Goal: Task Accomplishment & Management: Use online tool/utility

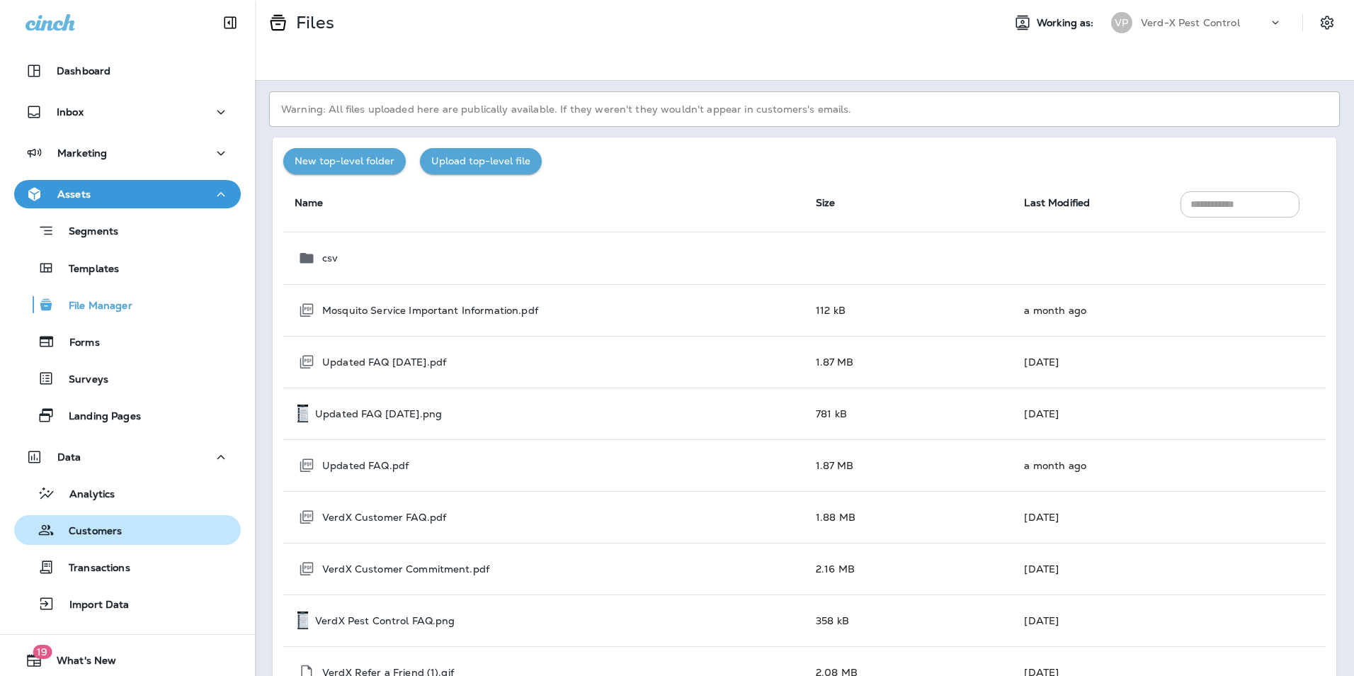
click at [82, 534] on p "Customers" at bounding box center [88, 531] width 67 height 13
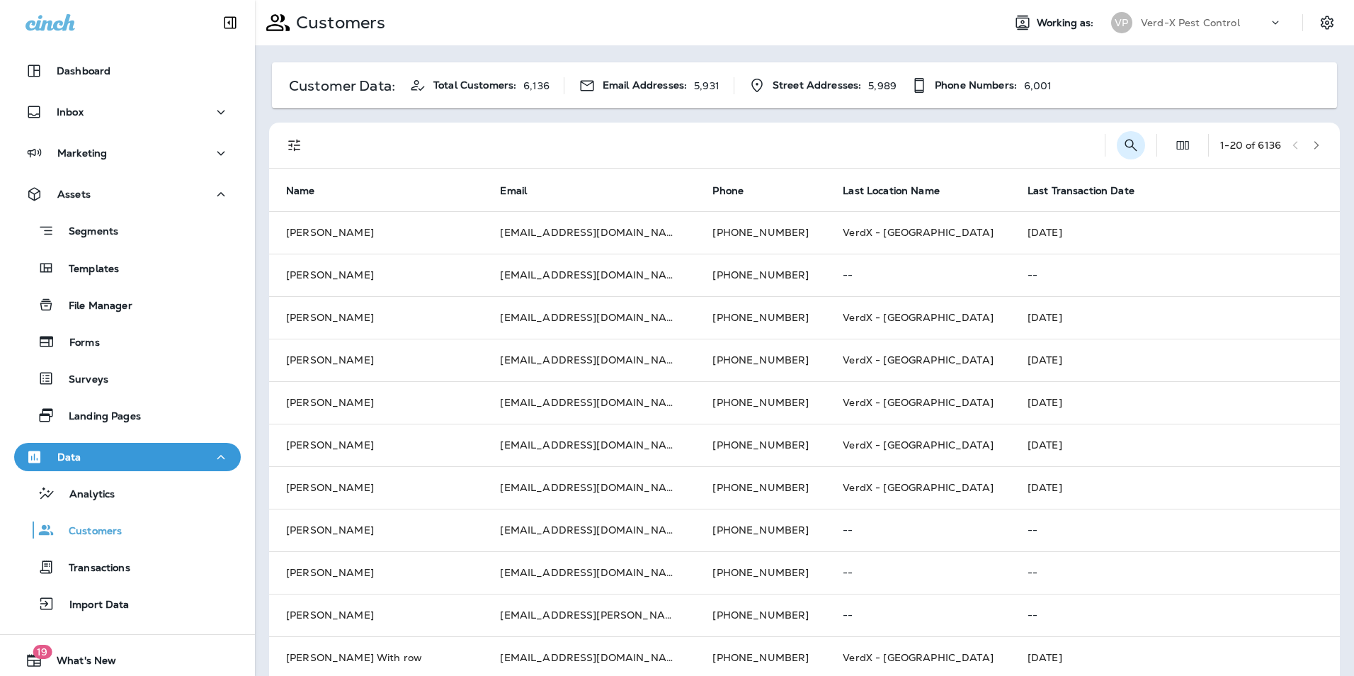
click at [1122, 145] on icon "Search Customers" at bounding box center [1130, 145] width 17 height 17
click at [1016, 158] on input "text" at bounding box center [1057, 144] width 147 height 38
type input "******"
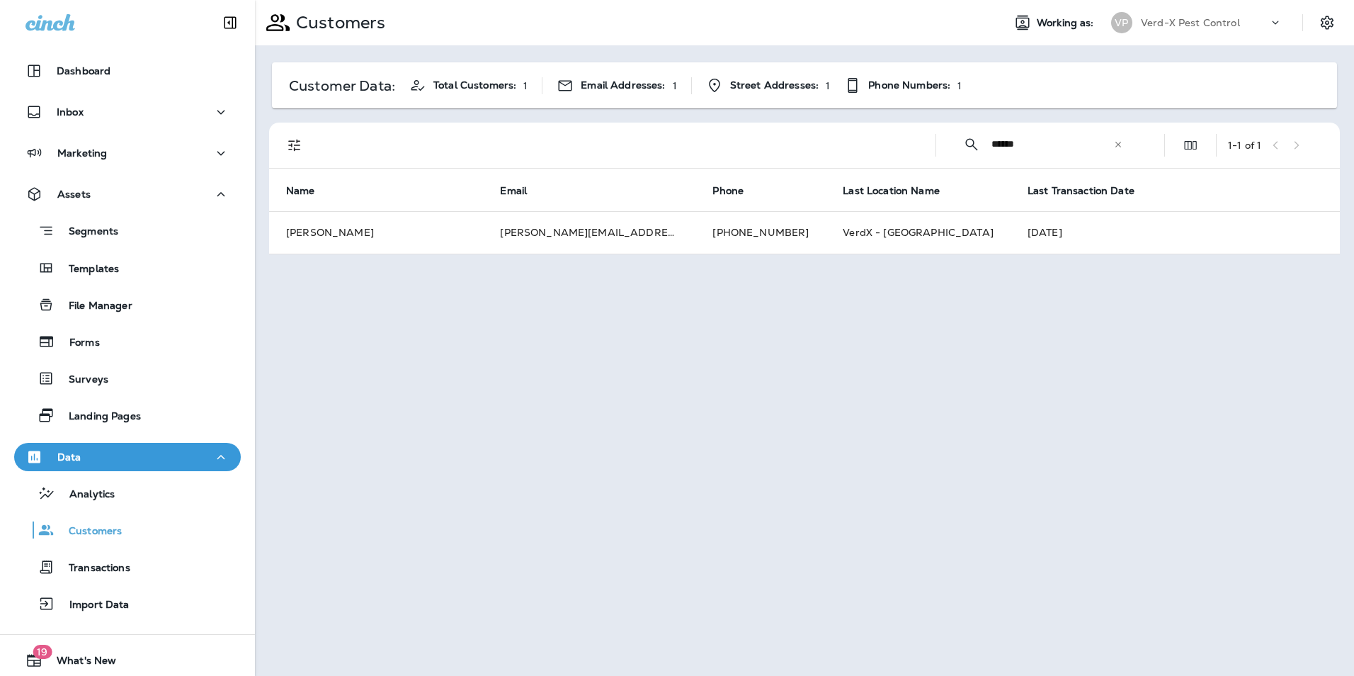
click at [463, 241] on td "[PERSON_NAME]" at bounding box center [376, 232] width 214 height 42
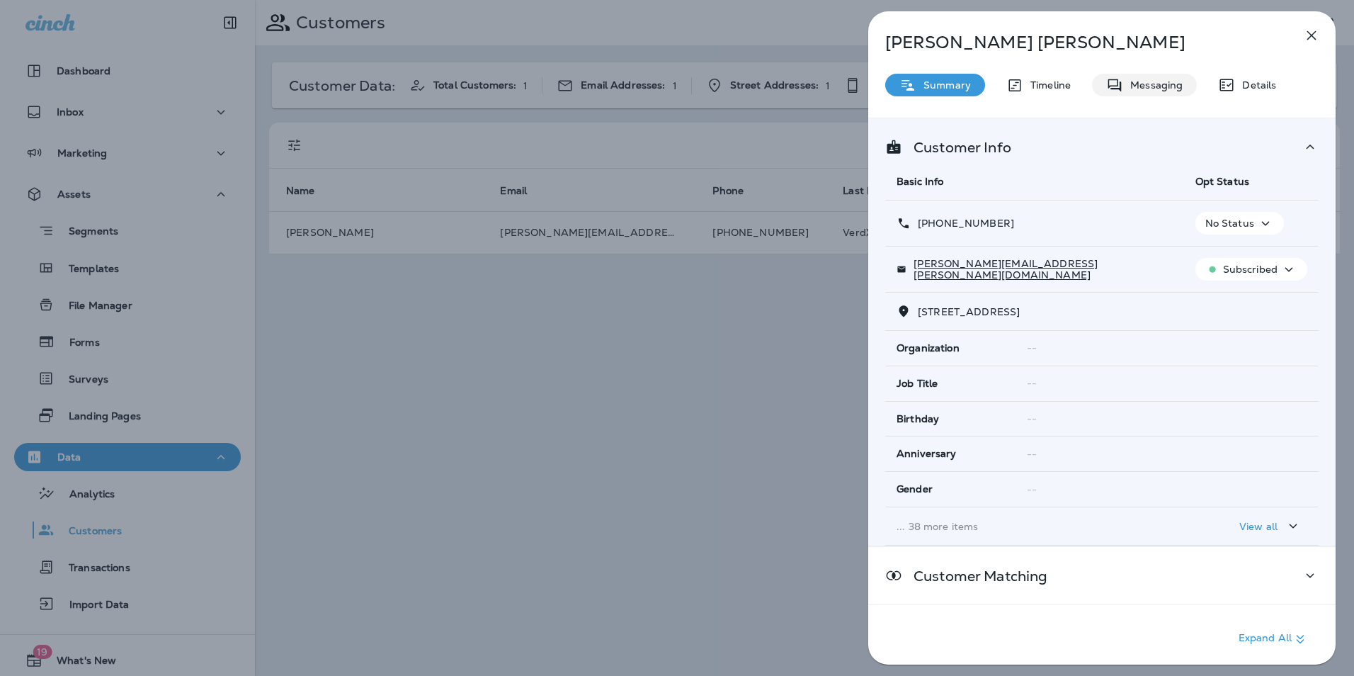
click at [1147, 95] on div "Messaging" at bounding box center [1144, 85] width 105 height 23
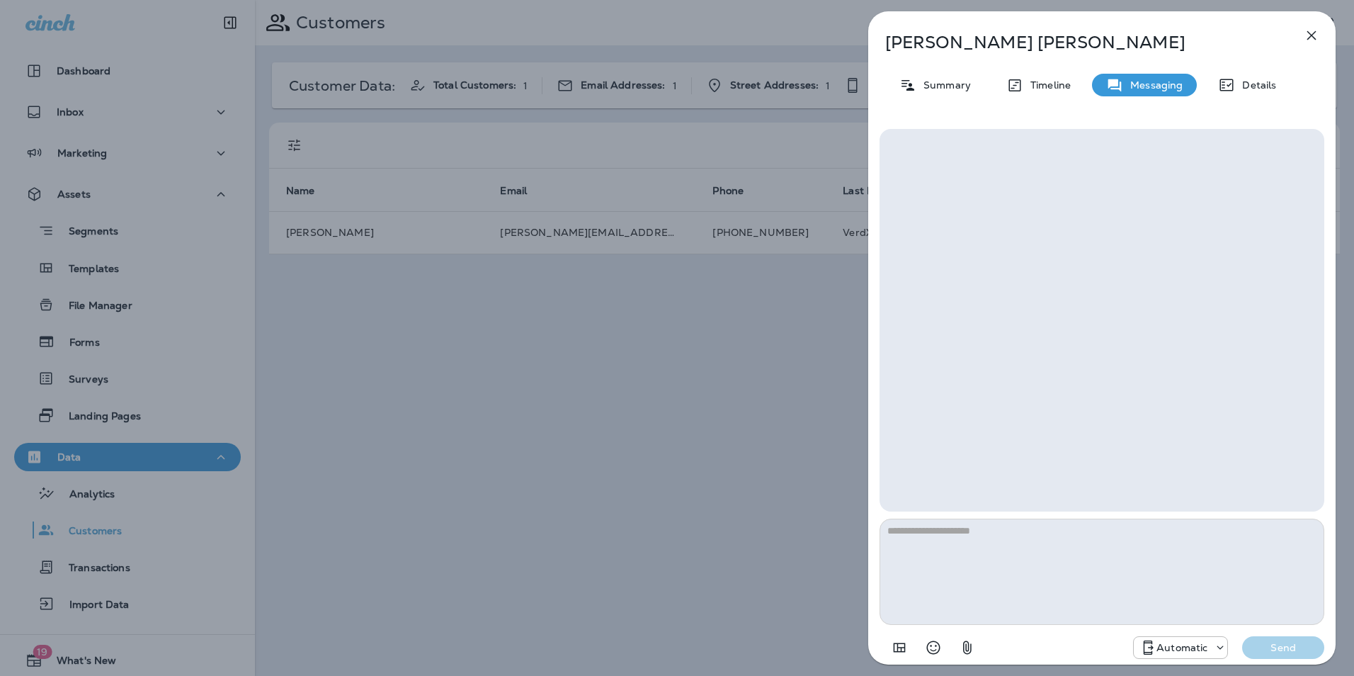
click at [1315, 38] on icon "button" at bounding box center [1311, 35] width 9 height 9
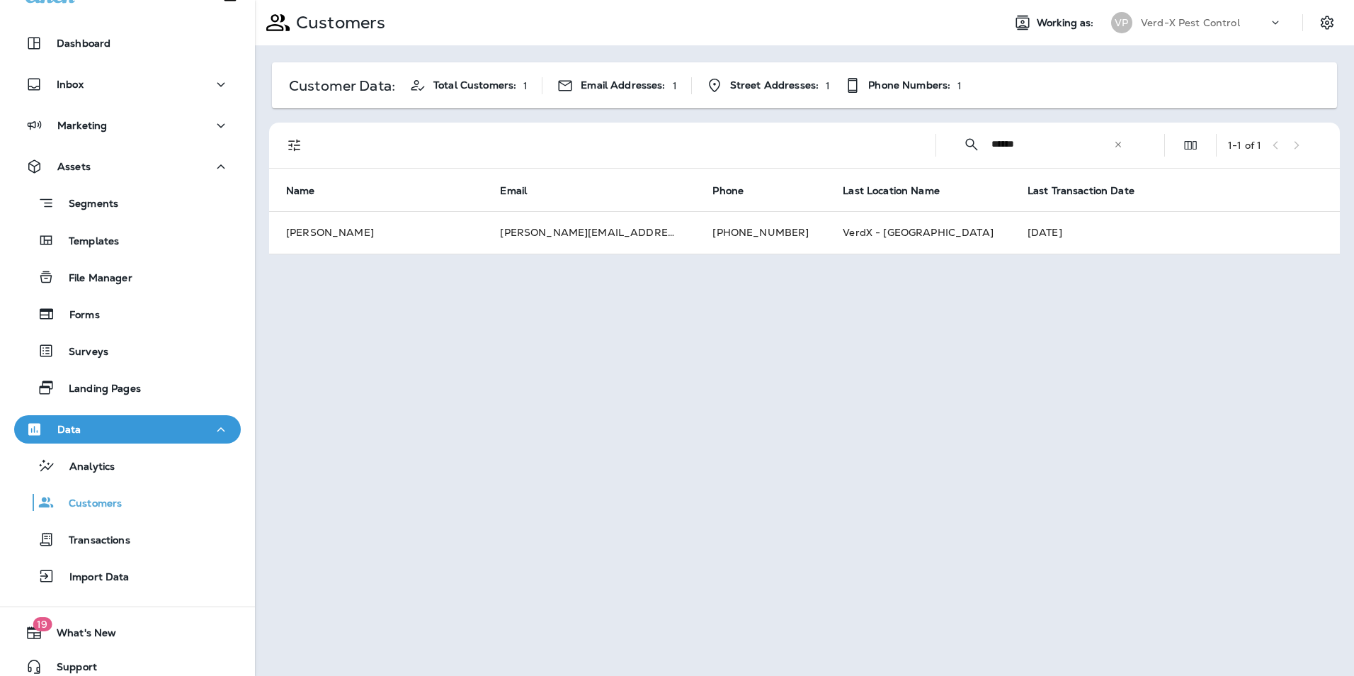
scroll to position [40, 0]
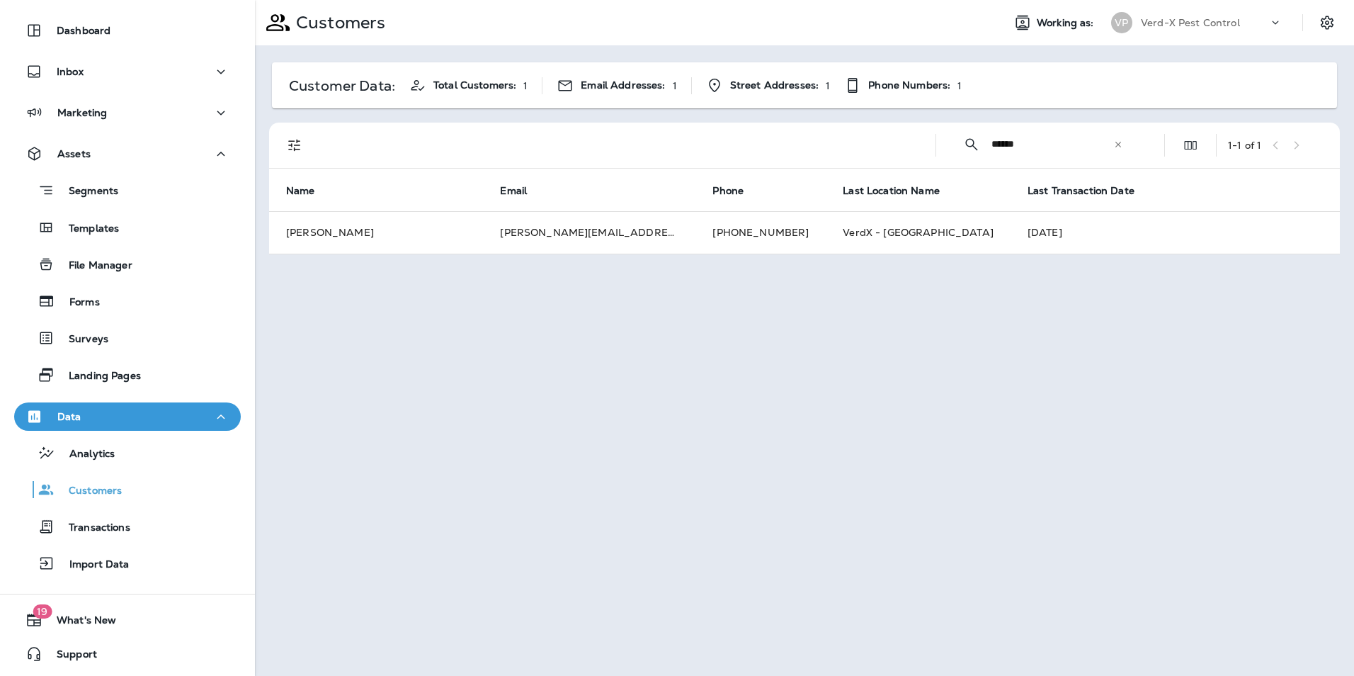
click at [1118, 144] on icon at bounding box center [1118, 144] width 6 height 6
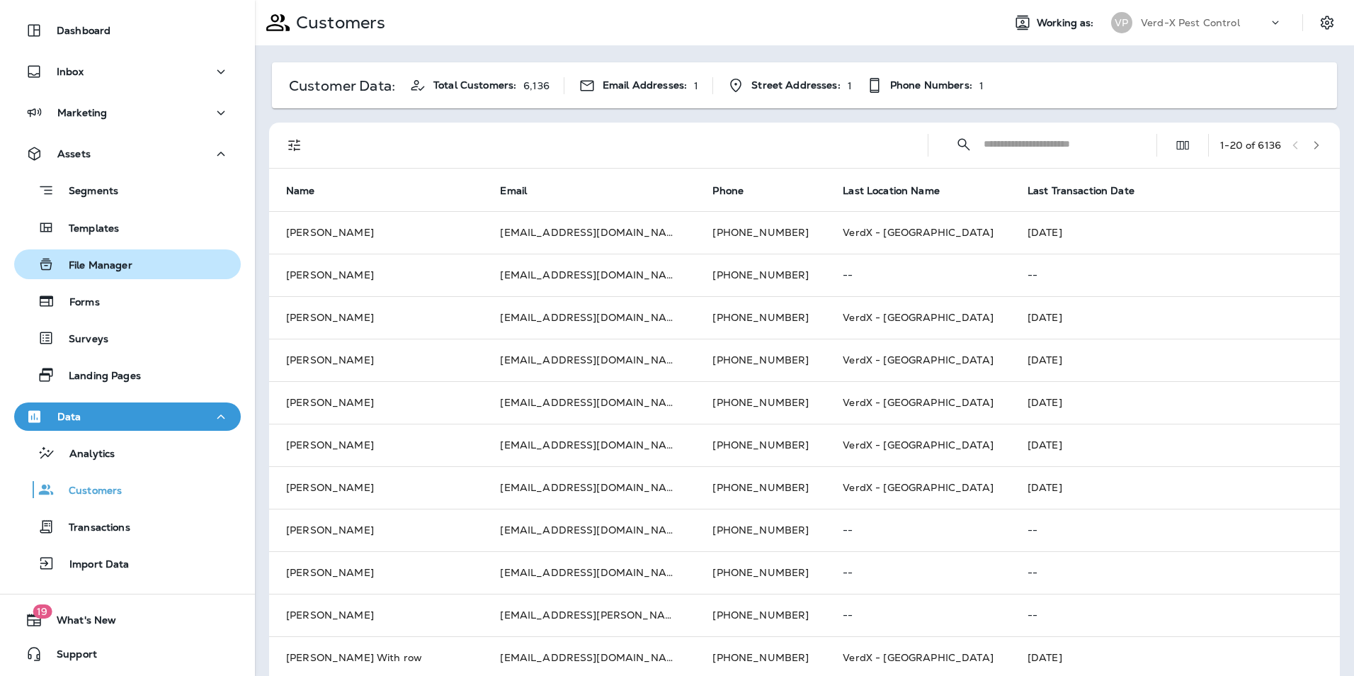
click at [114, 266] on p "File Manager" at bounding box center [94, 265] width 78 height 13
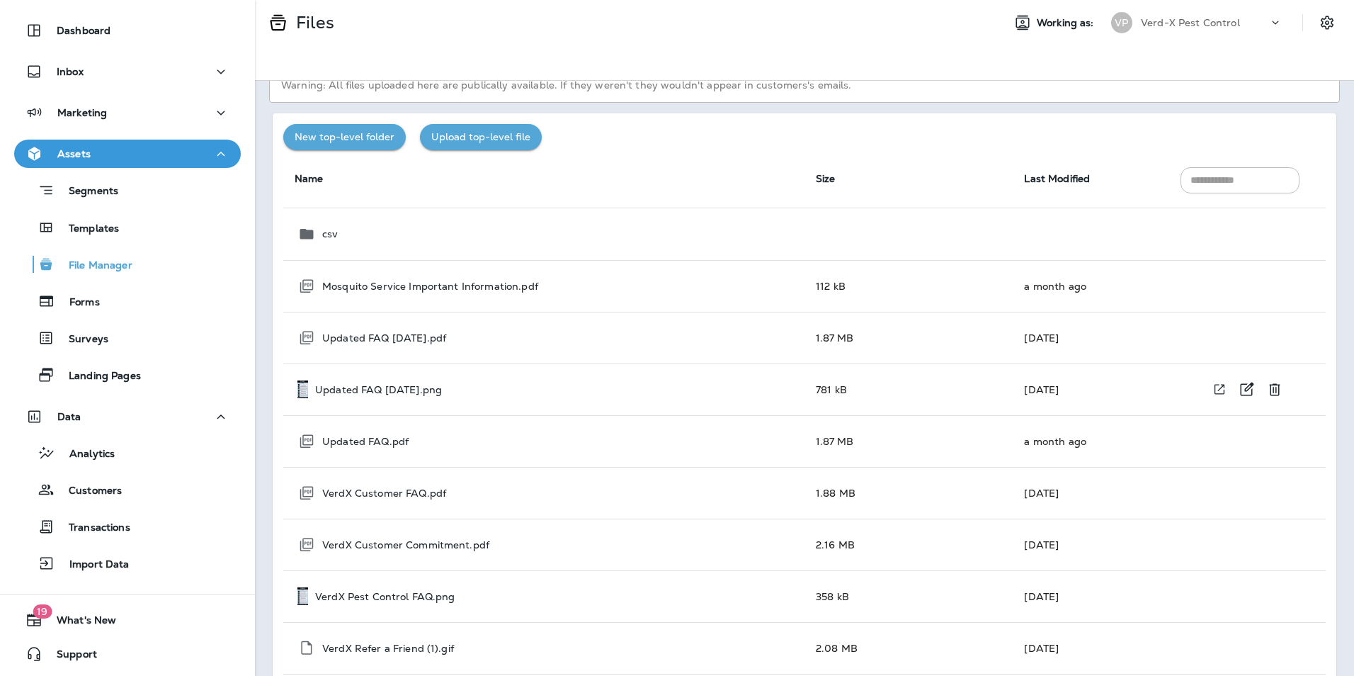
scroll to position [37, 0]
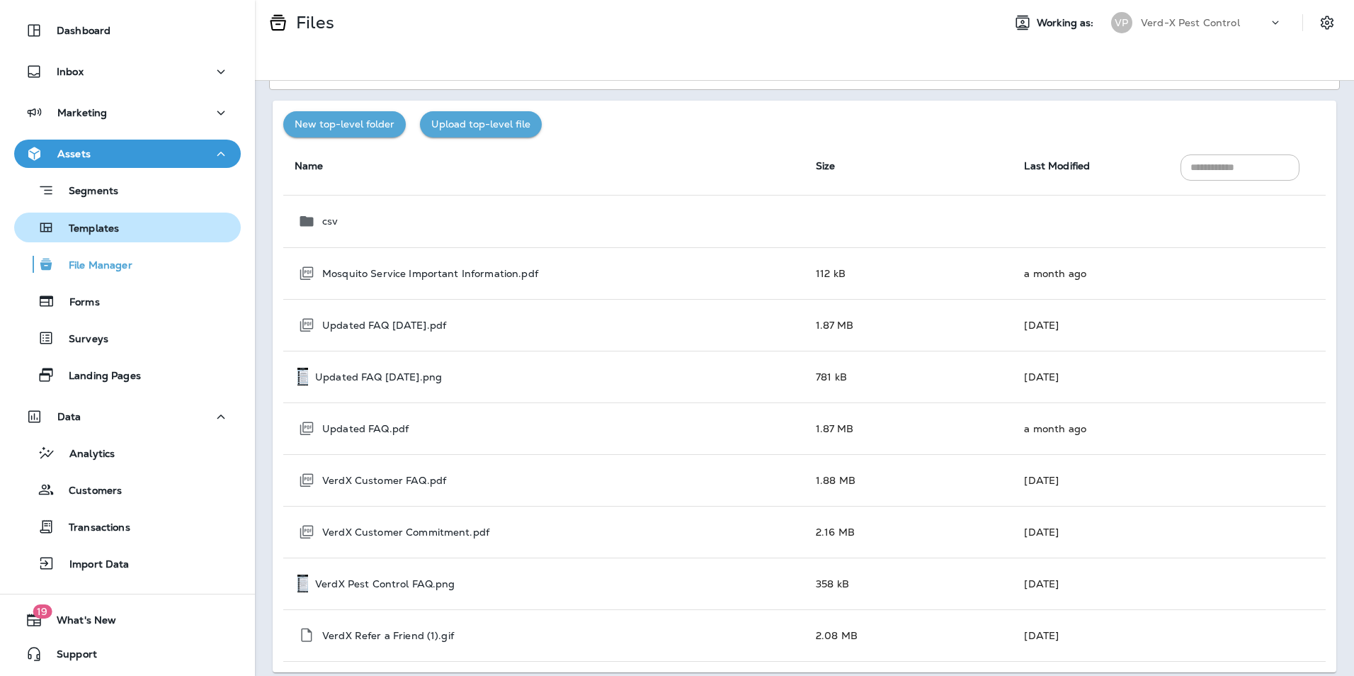
click at [86, 221] on div "Templates" at bounding box center [69, 227] width 99 height 21
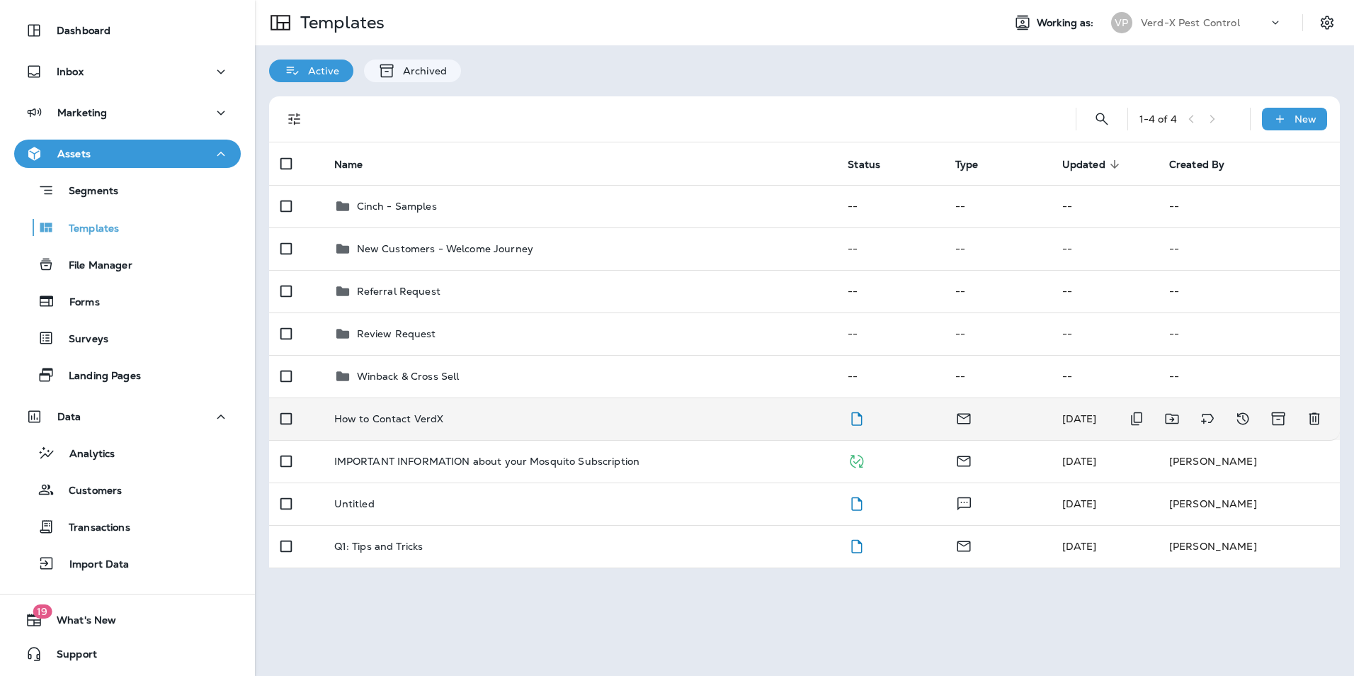
click at [501, 426] on td "How to Contact VerdX" at bounding box center [580, 418] width 514 height 42
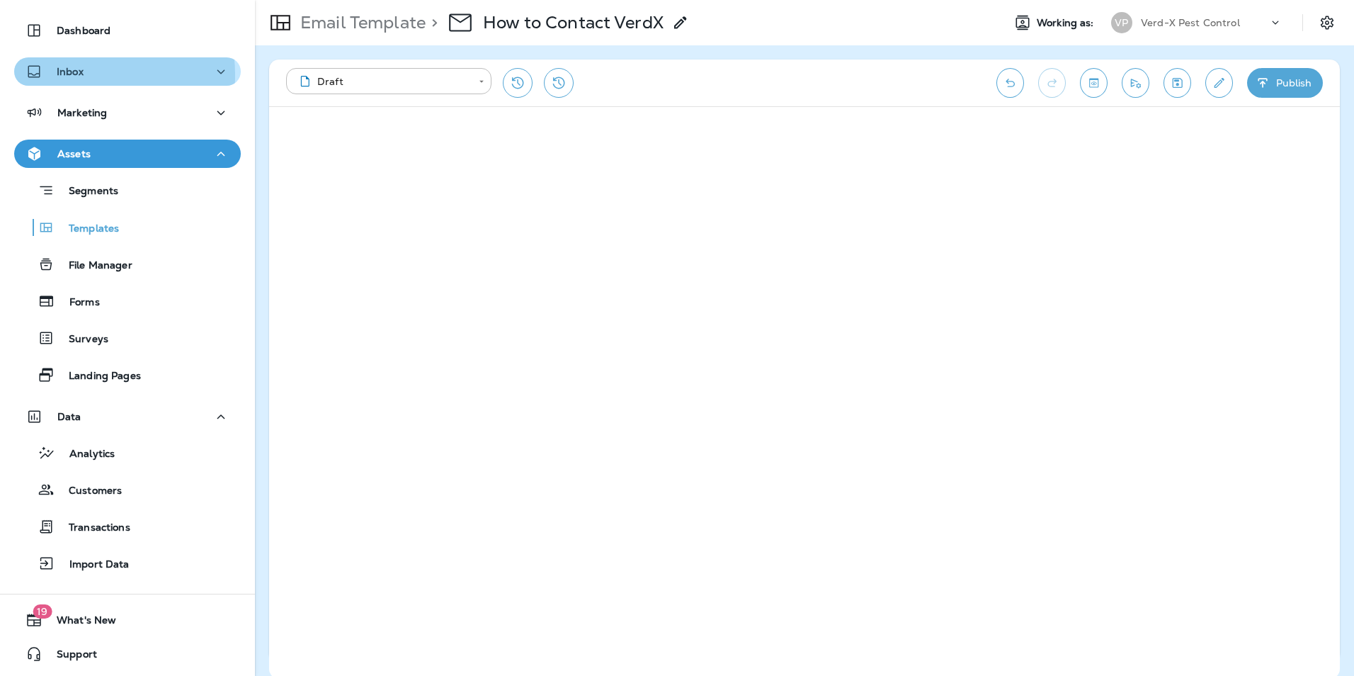
click at [67, 75] on p "Inbox" at bounding box center [70, 71] width 27 height 11
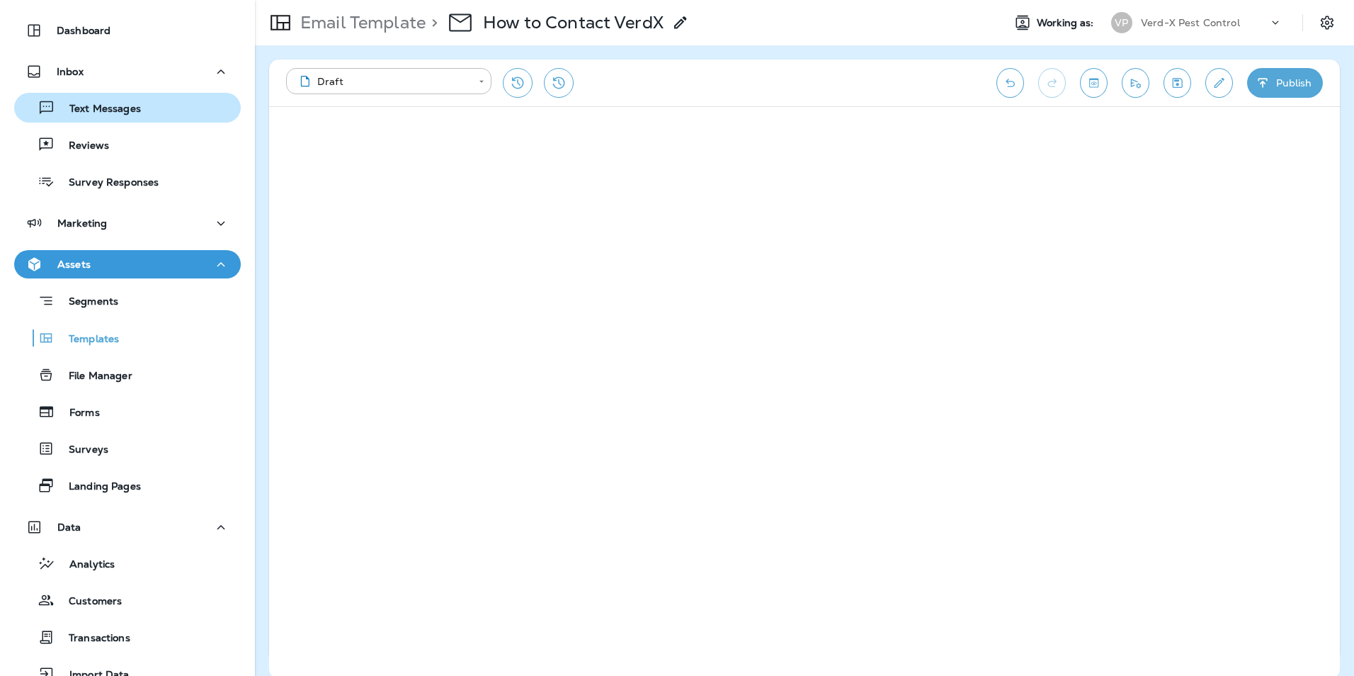
click at [95, 115] on p "Text Messages" at bounding box center [98, 109] width 86 height 13
